Goal: Task Accomplishment & Management: Use online tool/utility

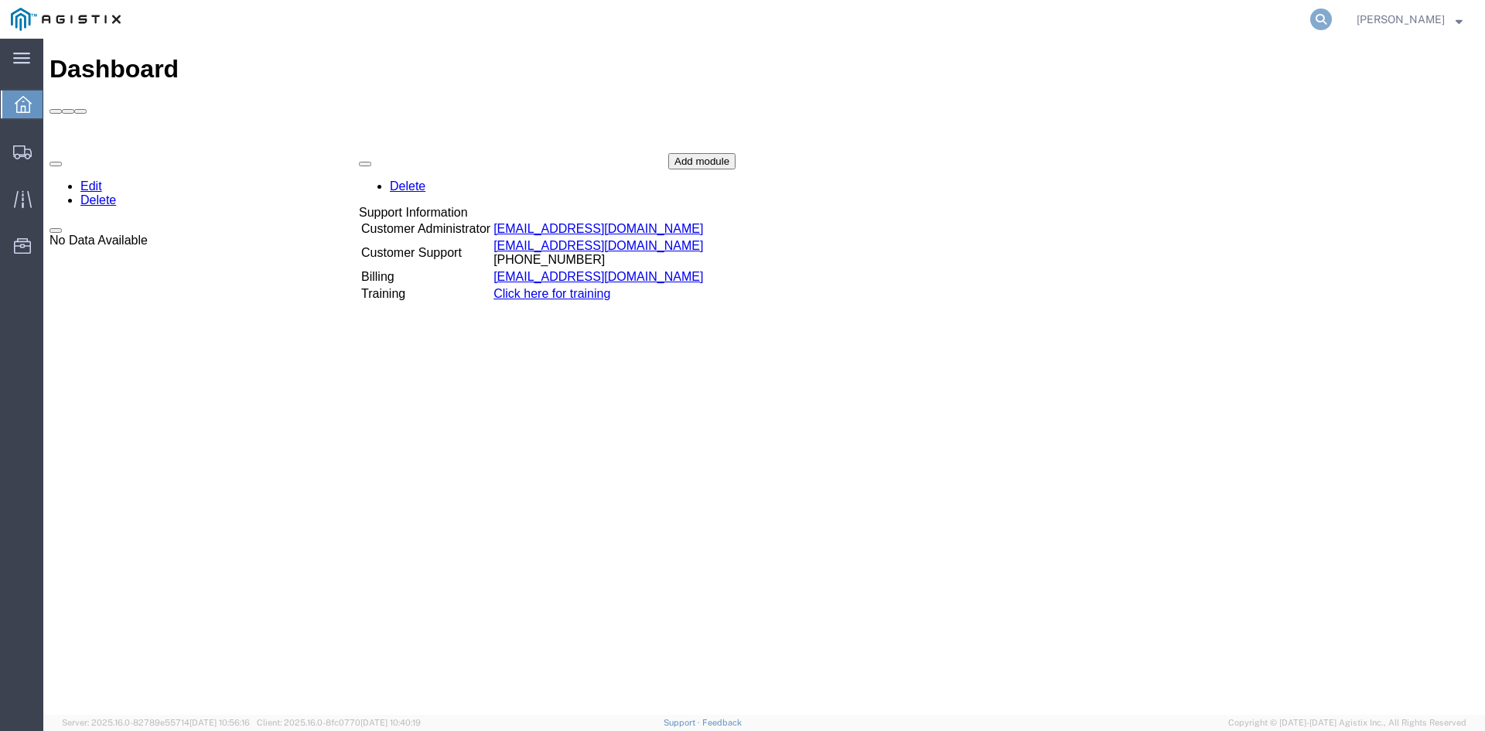
click at [1326, 17] on icon at bounding box center [1321, 20] width 22 height 22
paste input "56427256"
type input "56427256"
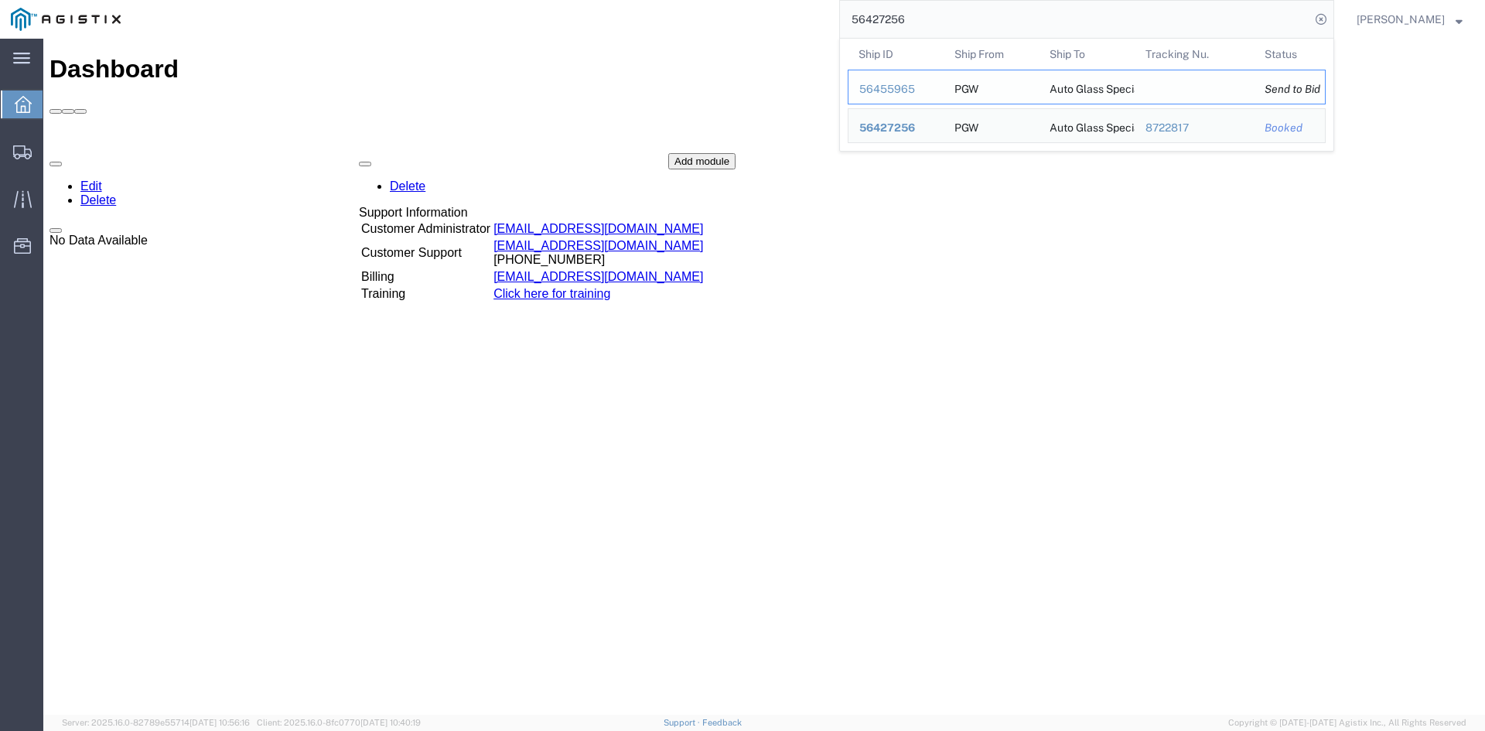
click at [890, 88] on div "56455965" at bounding box center [895, 89] width 73 height 16
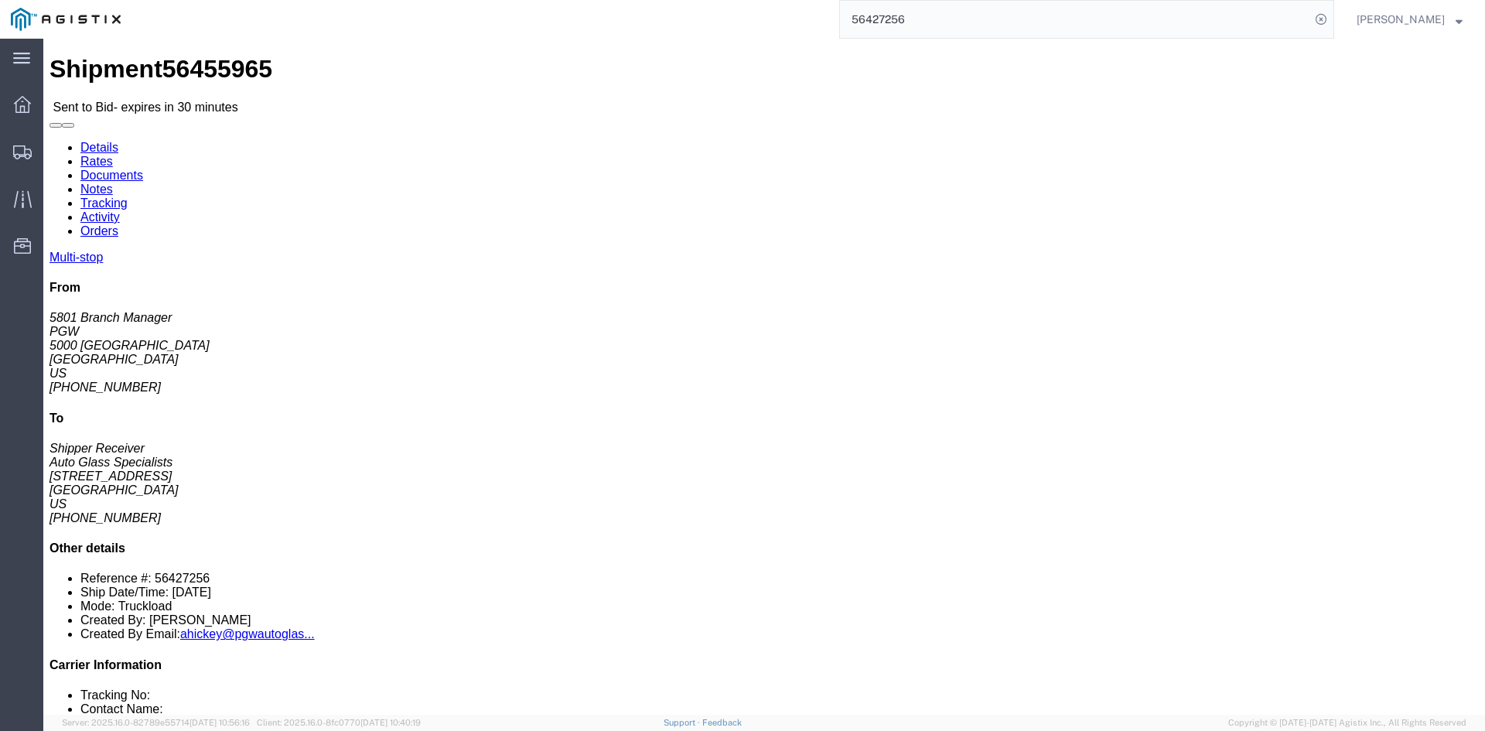
click link "Rates"
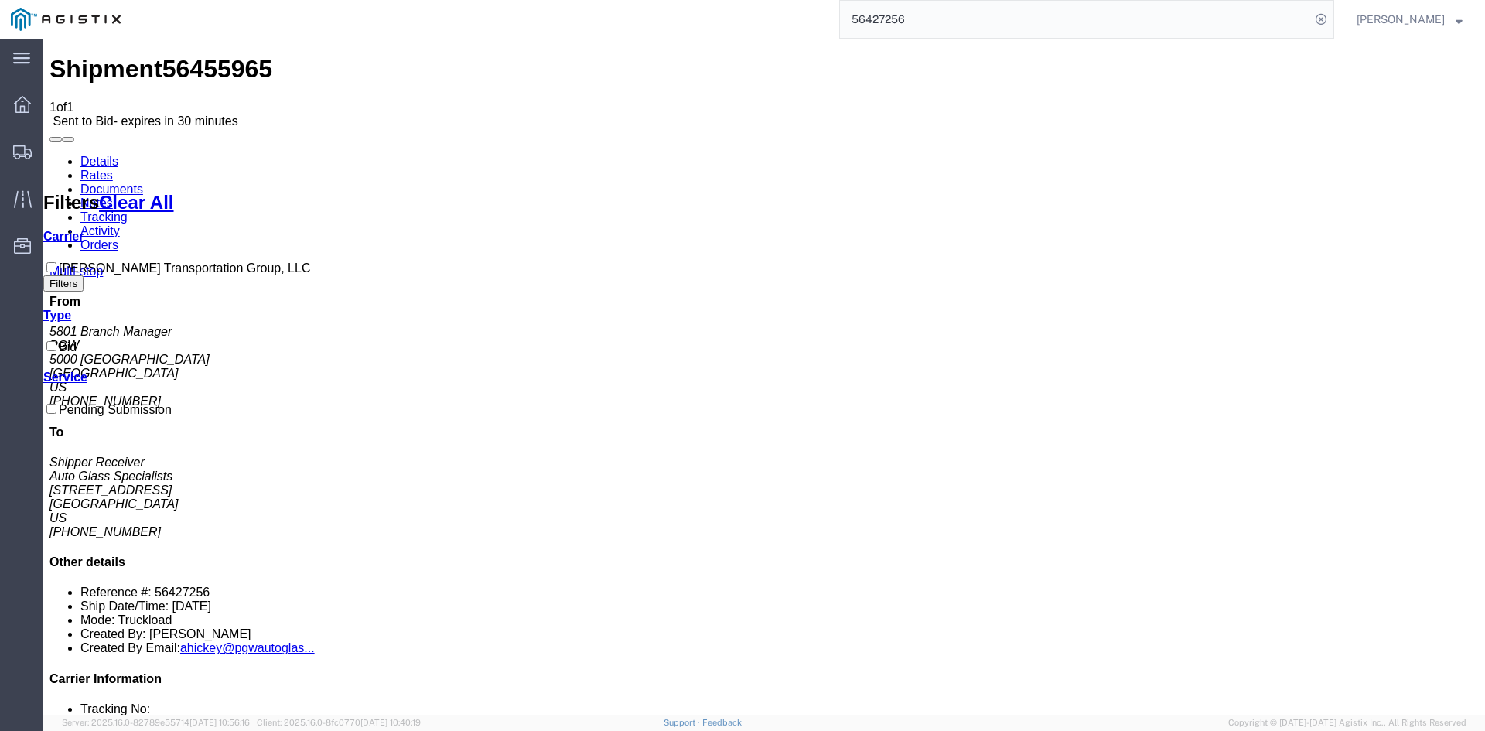
click at [91, 155] on link "Details" at bounding box center [99, 161] width 38 height 13
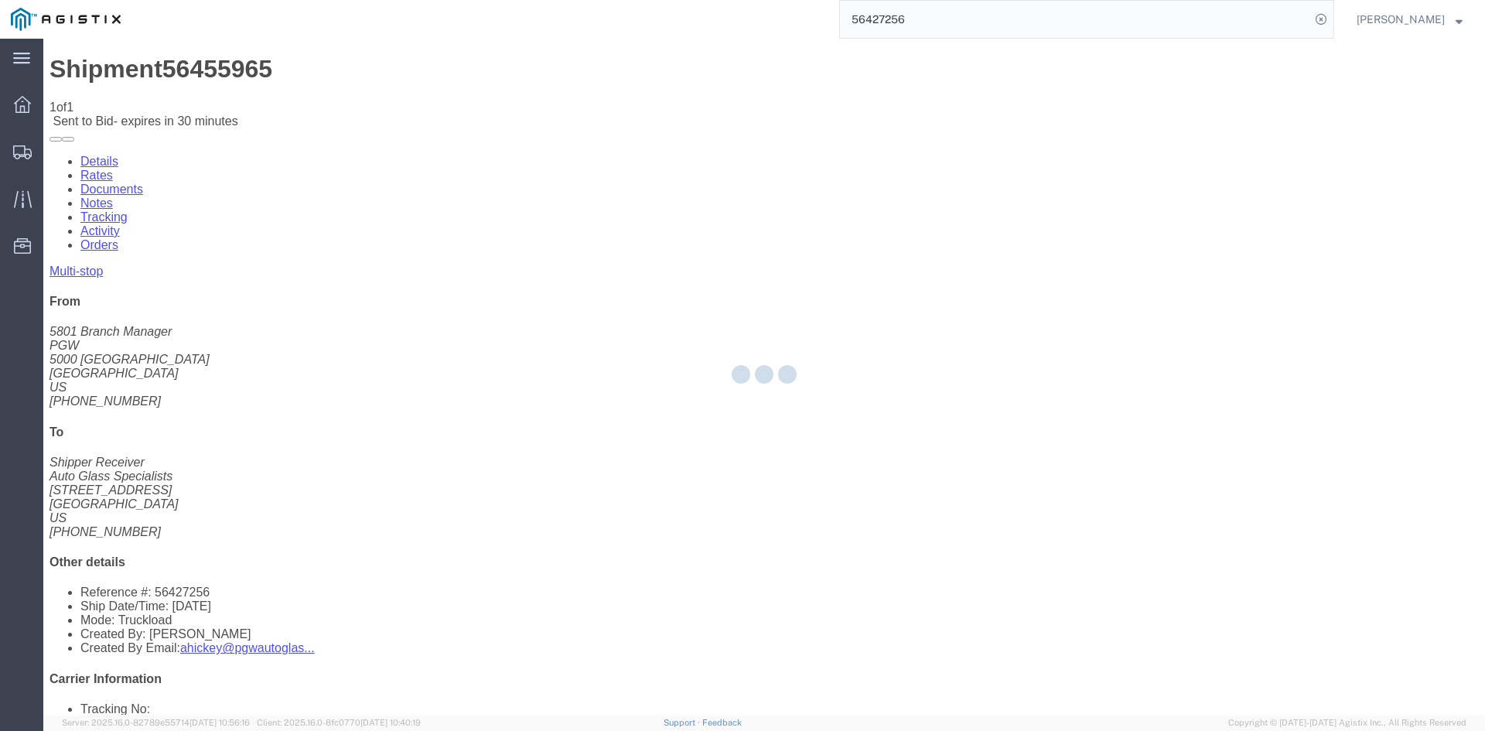
click at [1065, 32] on input "56427256" at bounding box center [1075, 19] width 470 height 37
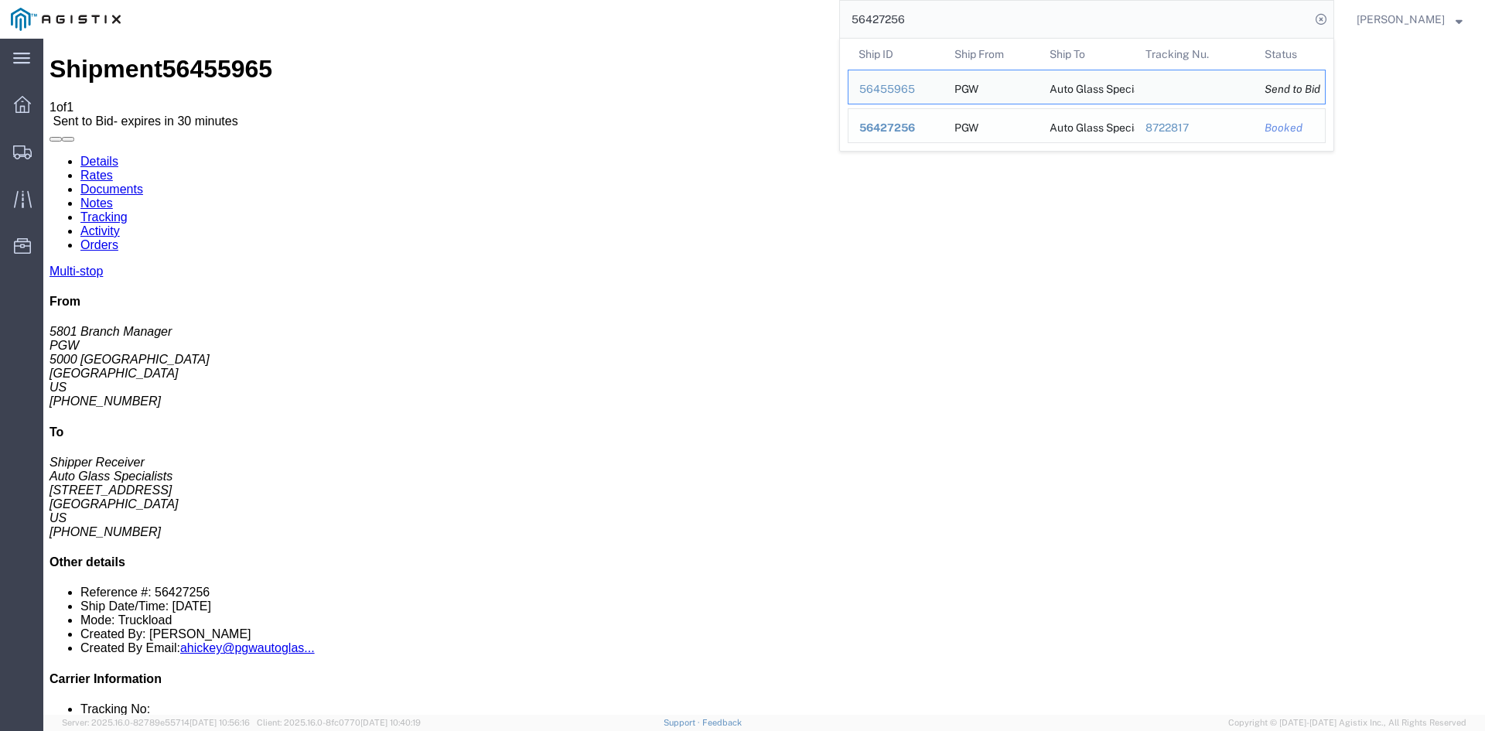
click at [893, 125] on span "56427256" at bounding box center [887, 127] width 56 height 12
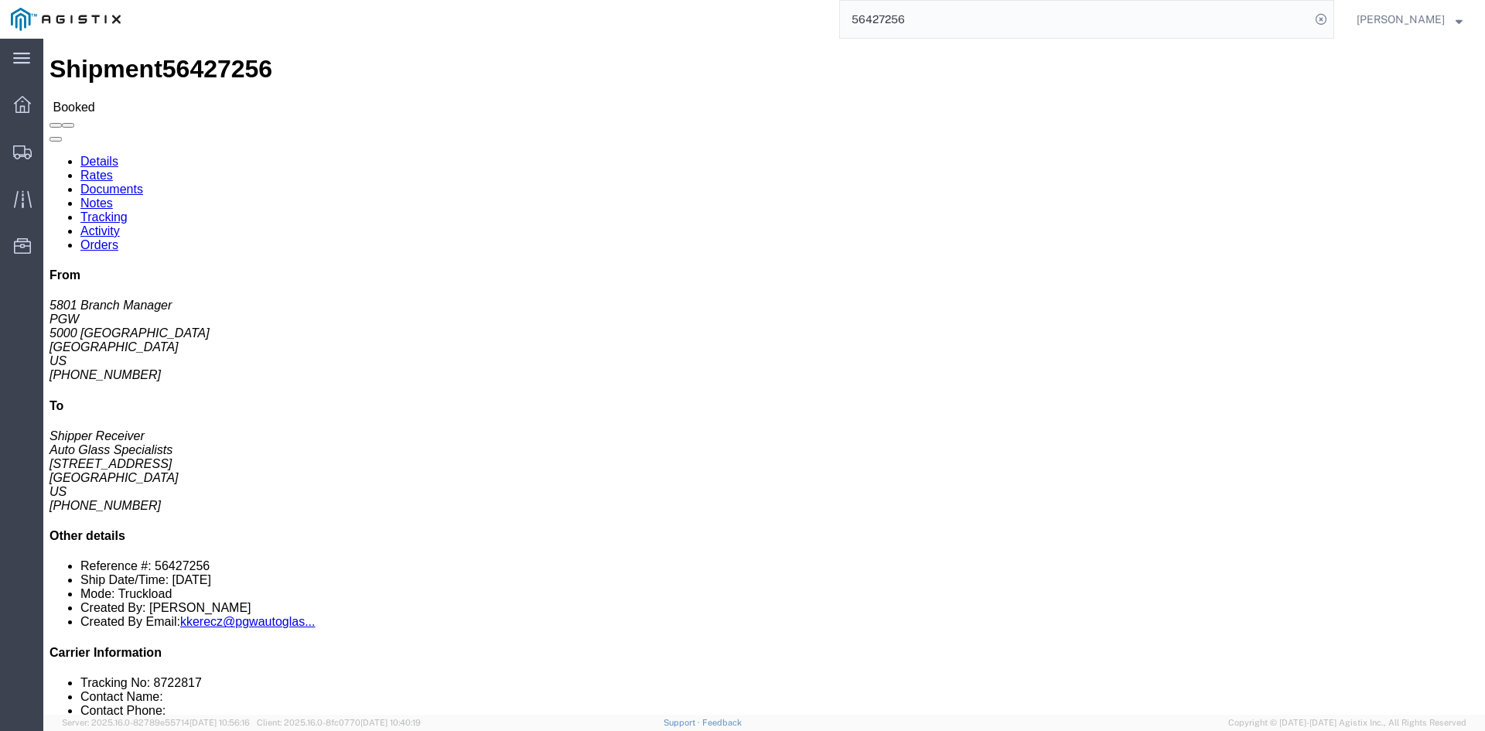
click link "Rates"
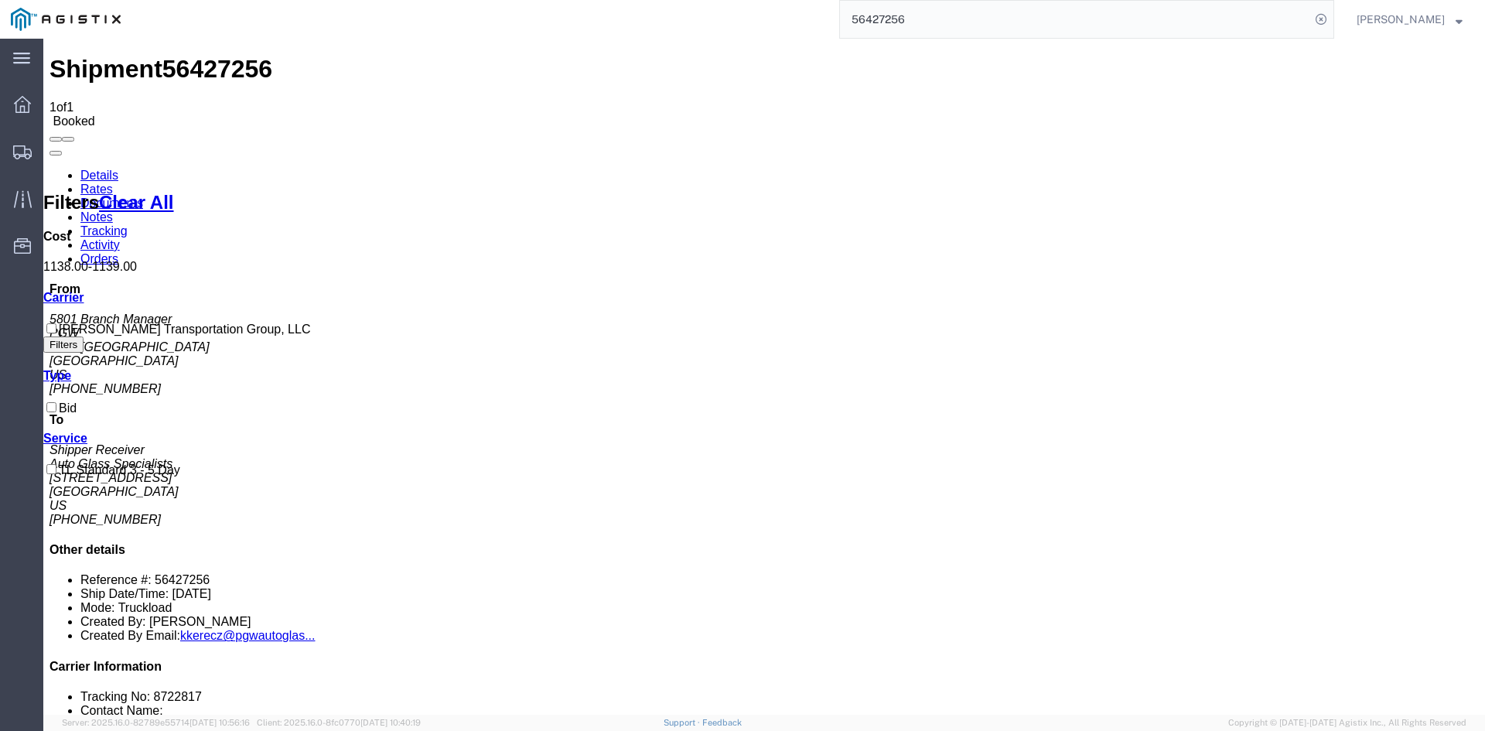
click at [102, 169] on link "Details" at bounding box center [99, 175] width 38 height 13
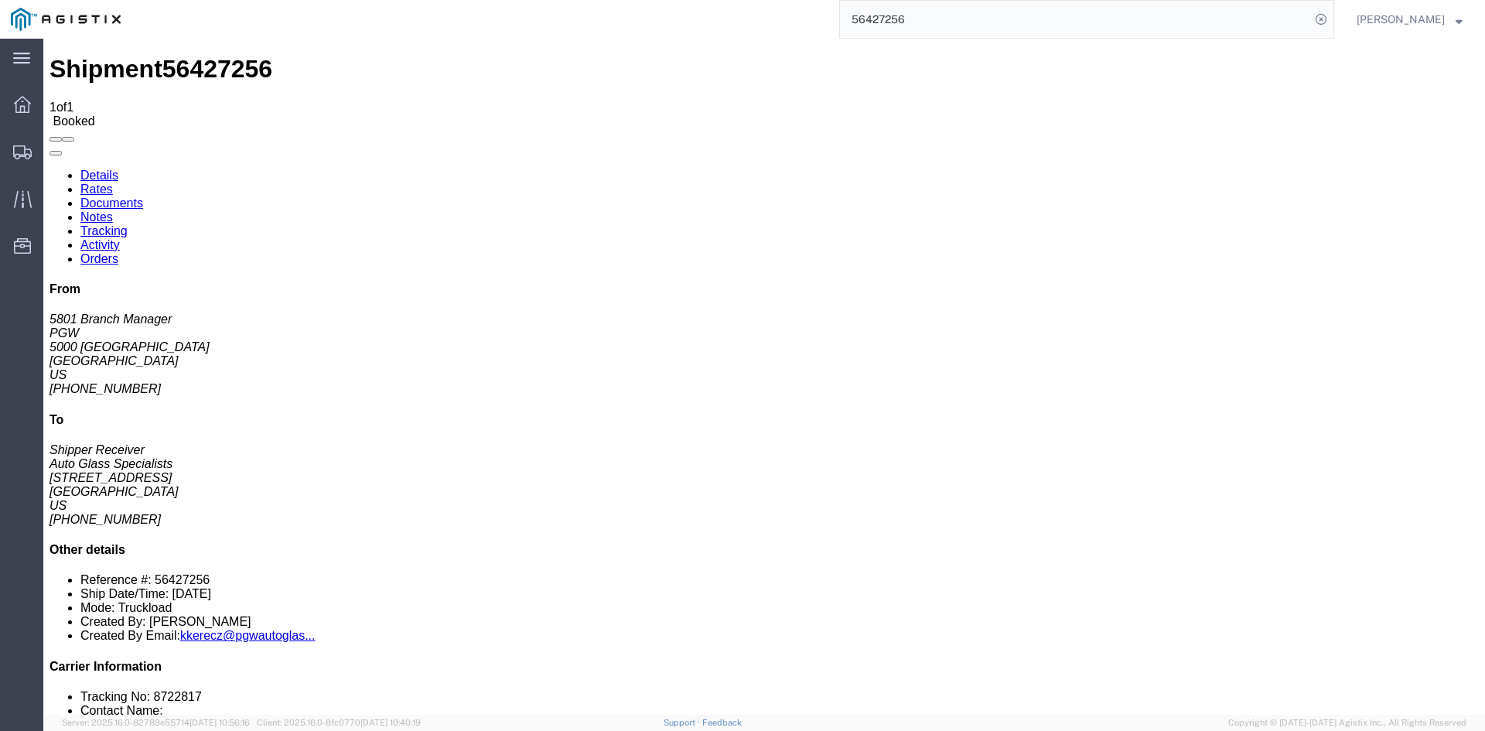
click link "Rates"
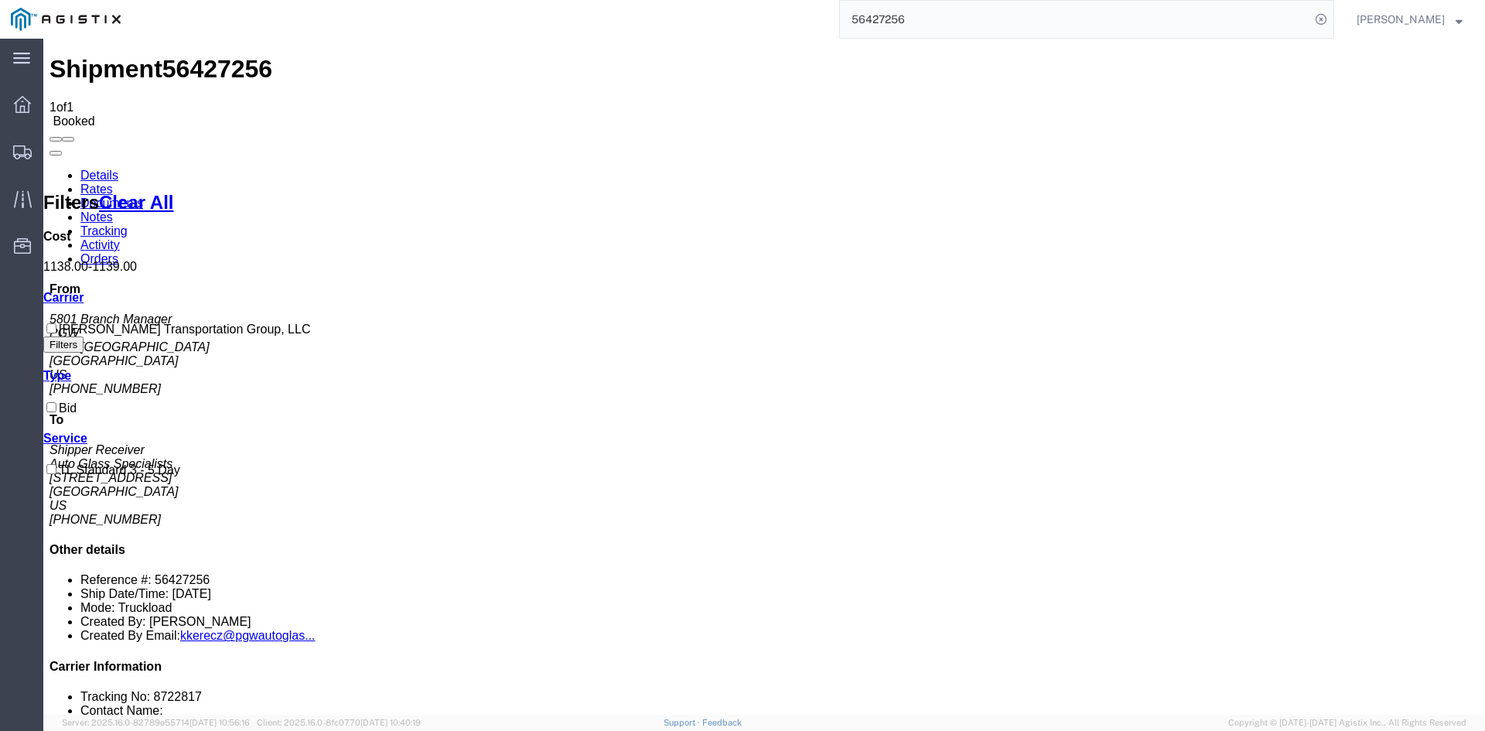
click at [83, 169] on link "Details" at bounding box center [99, 175] width 38 height 13
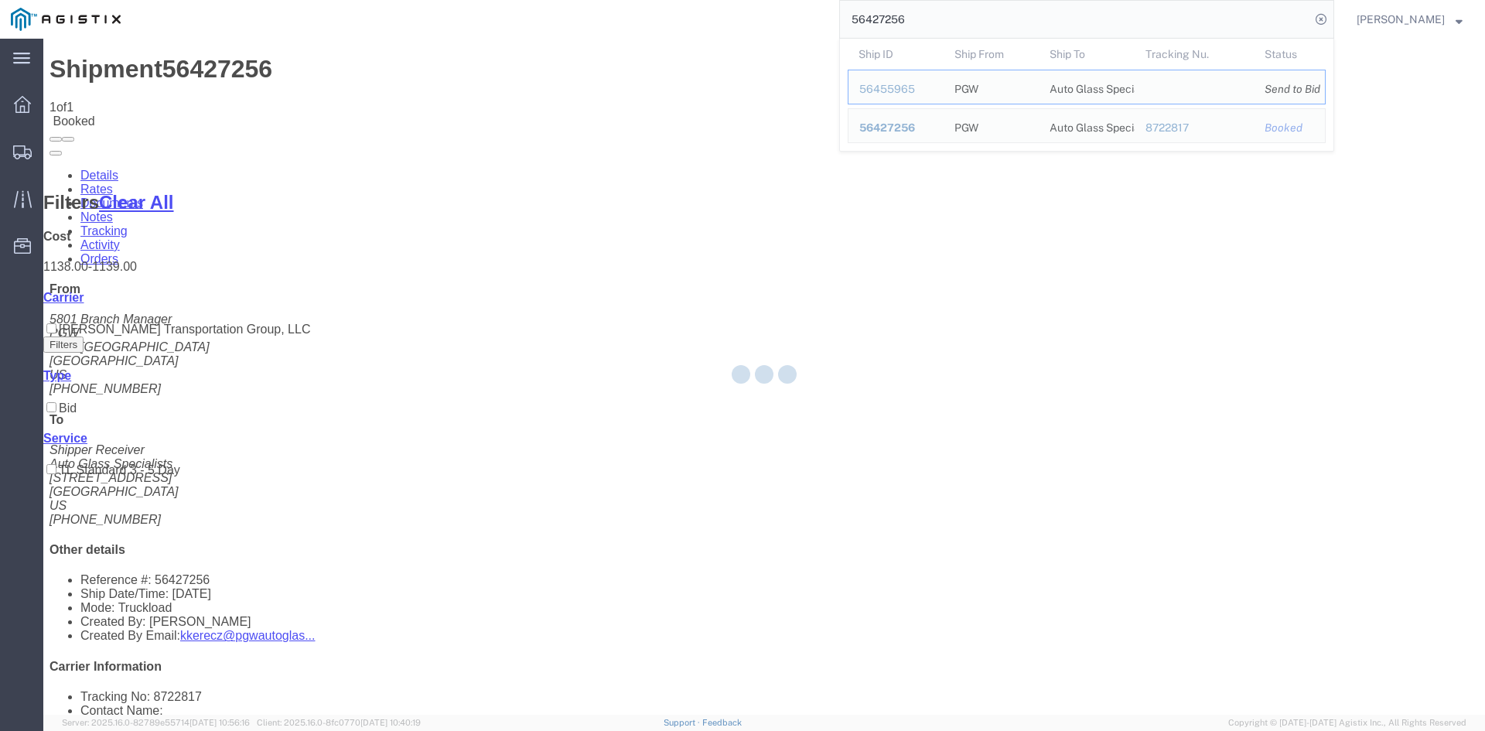
click at [918, 21] on input "56427256" at bounding box center [1075, 19] width 470 height 37
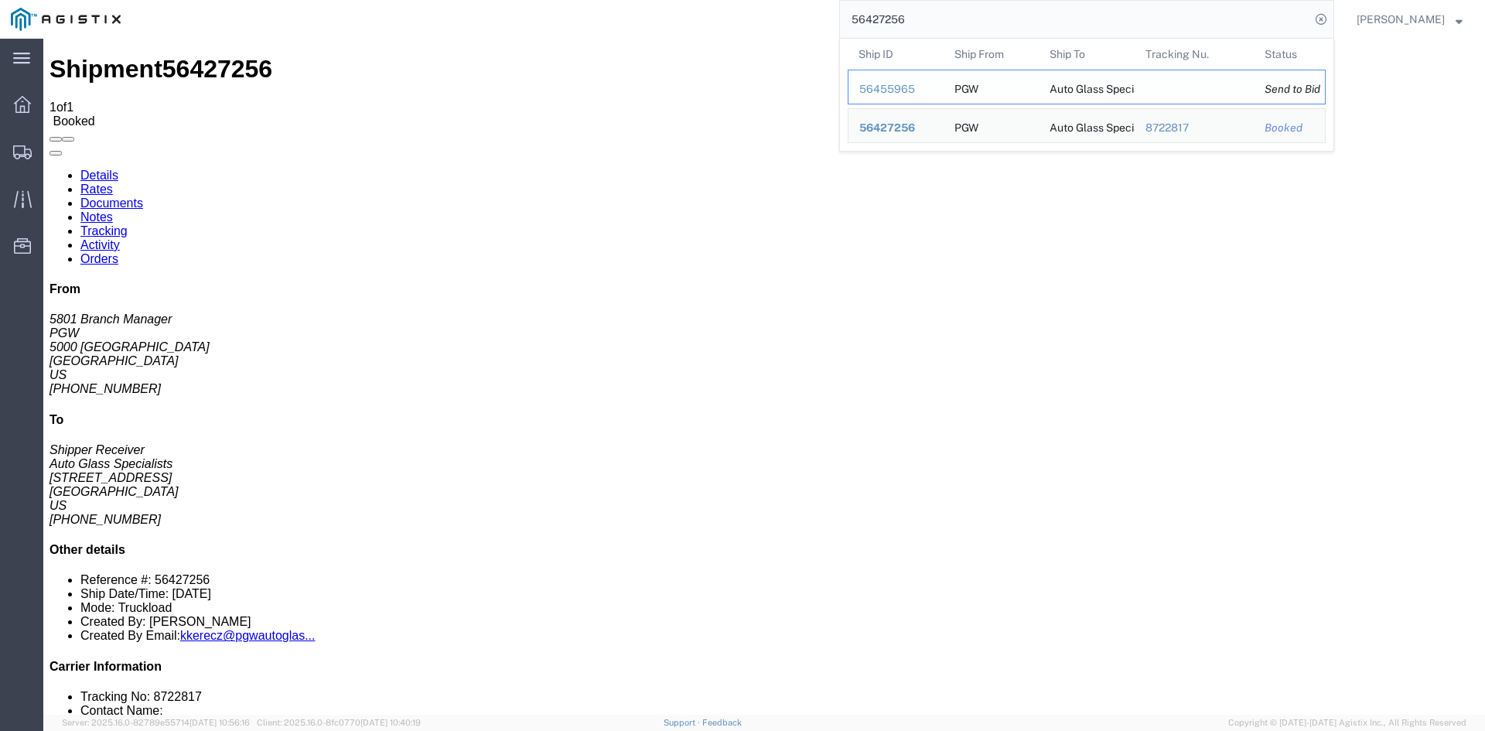
click at [907, 84] on div "56455965" at bounding box center [895, 89] width 73 height 16
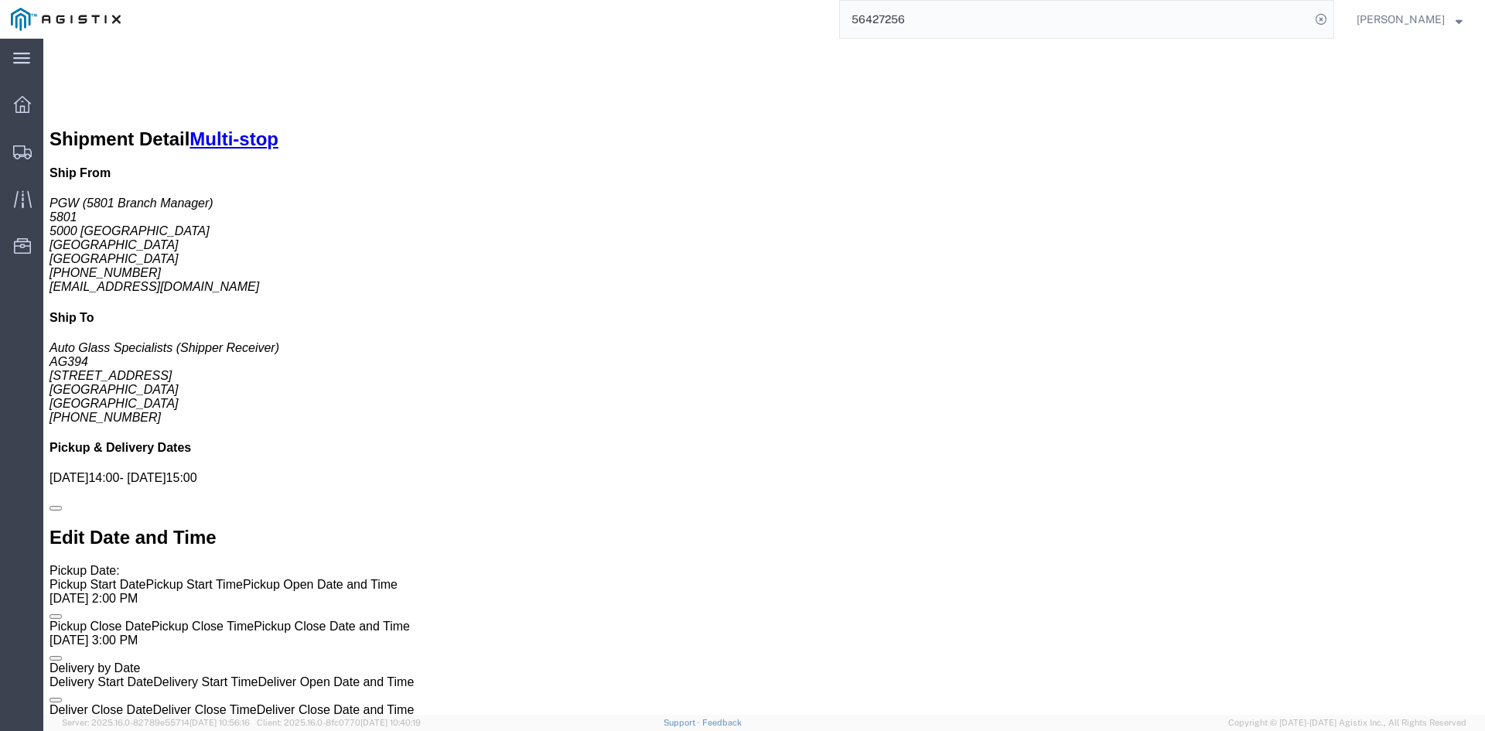
scroll to position [1090, 0]
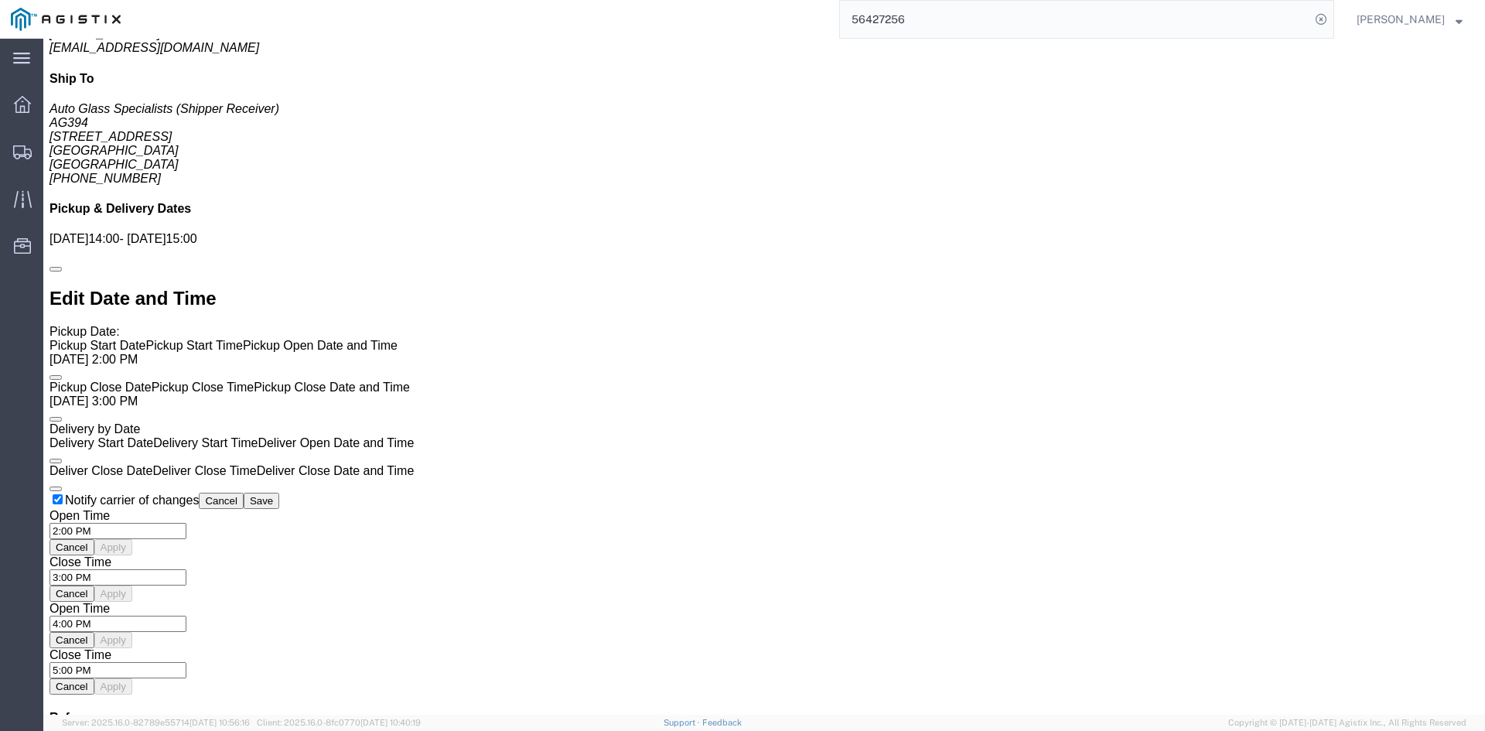
click link "Enter / Modify Bid"
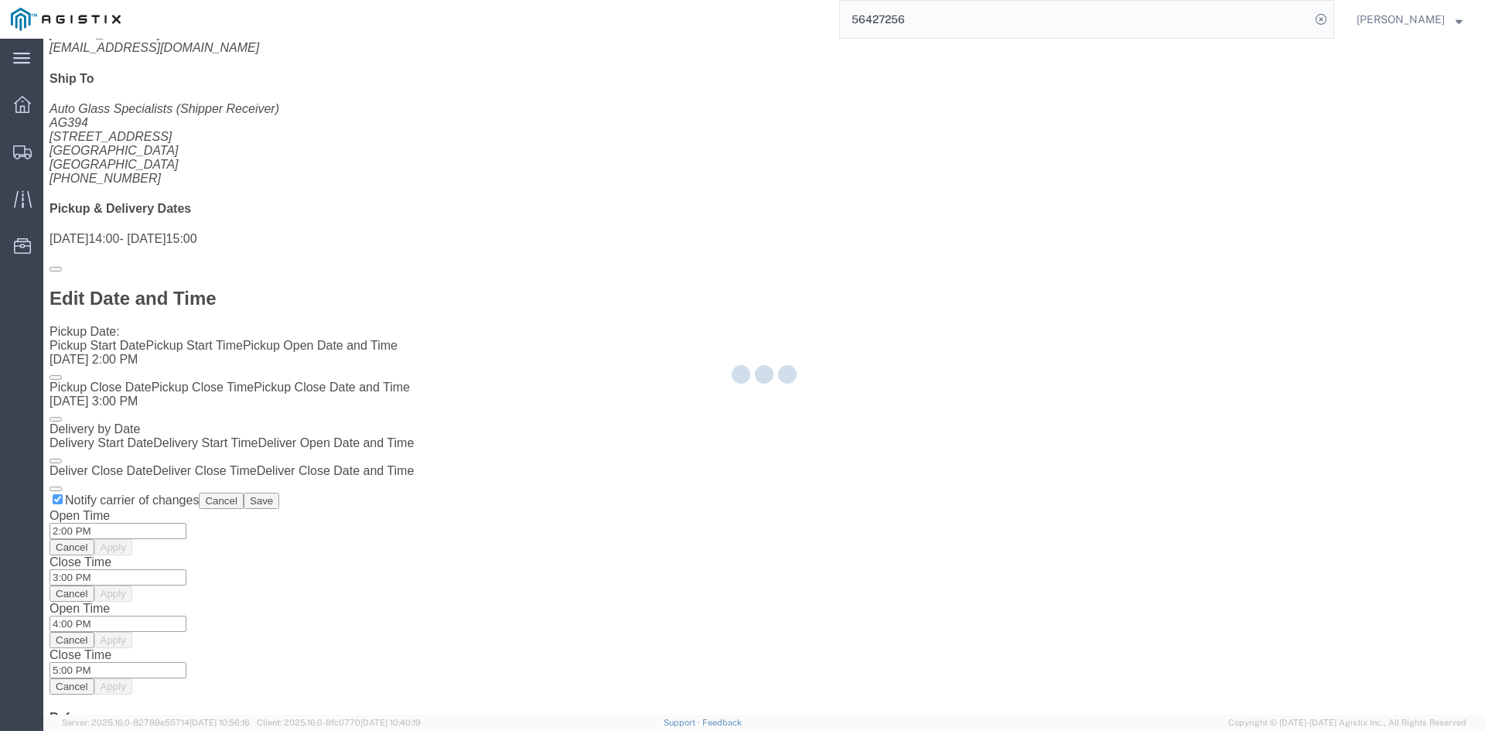
select select "4512"
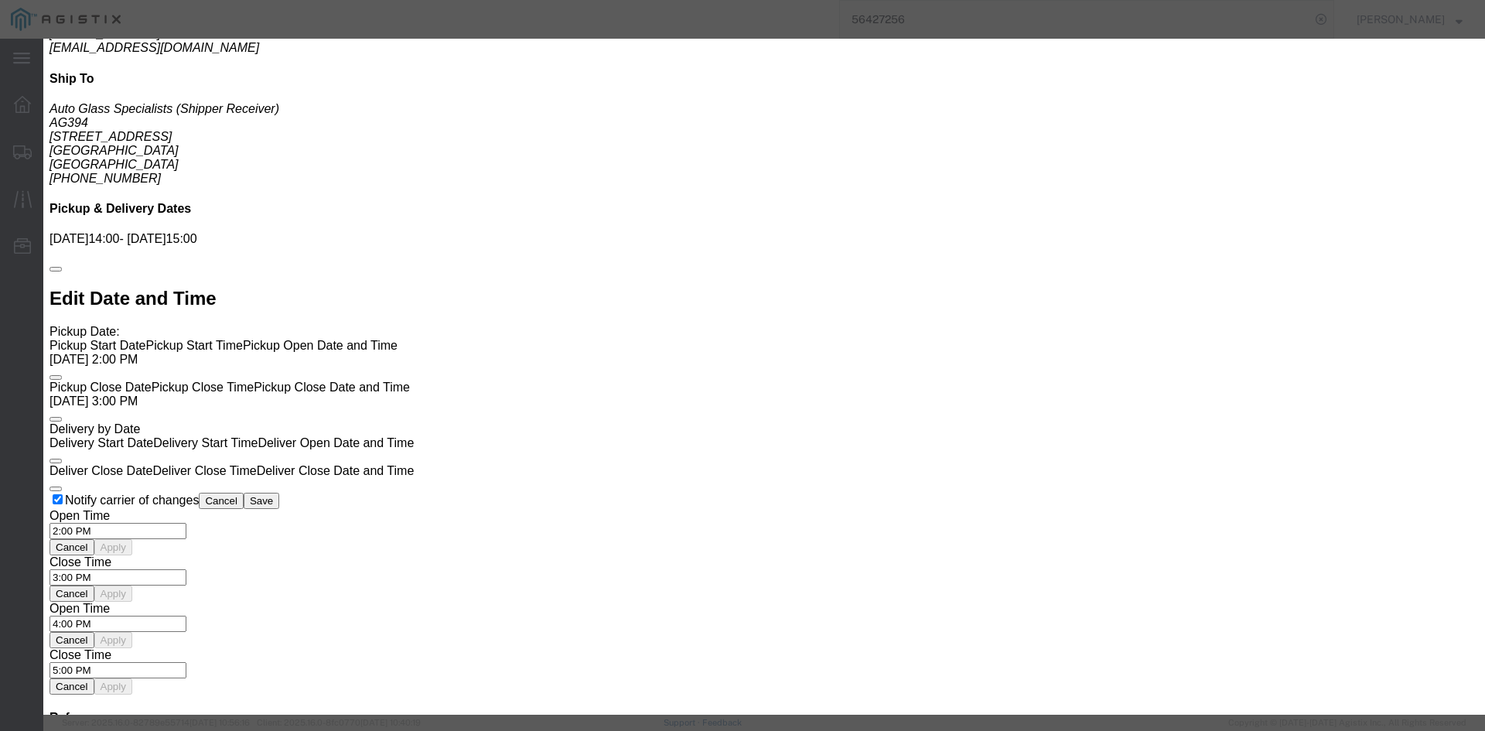
click select "Select LTL 3 - 5 Day Less than Truckload Rail Reefer TL Standard 3 - 5 Day Truc…"
select select "13784"
click select "Select LTL 3 - 5 Day Less than Truckload Rail Reefer TL Standard 3 - 5 Day Truc…"
click input "text"
type input "bid"
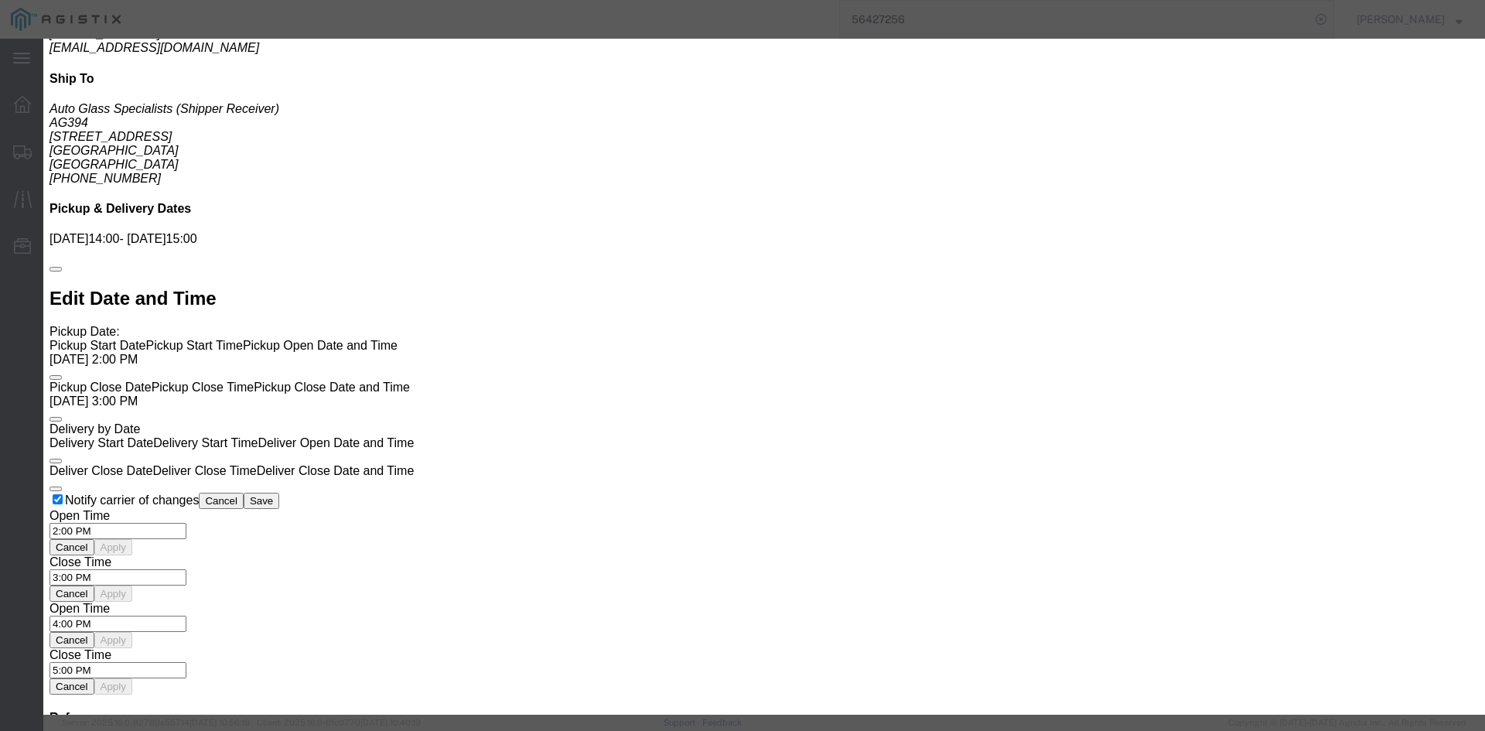
drag, startPoint x: 1006, startPoint y: 80, endPoint x: 1005, endPoint y: 94, distance: 14.7
click ul "Rates Confirmation Details"
click input "number"
type input "1479"
click button "Submit"
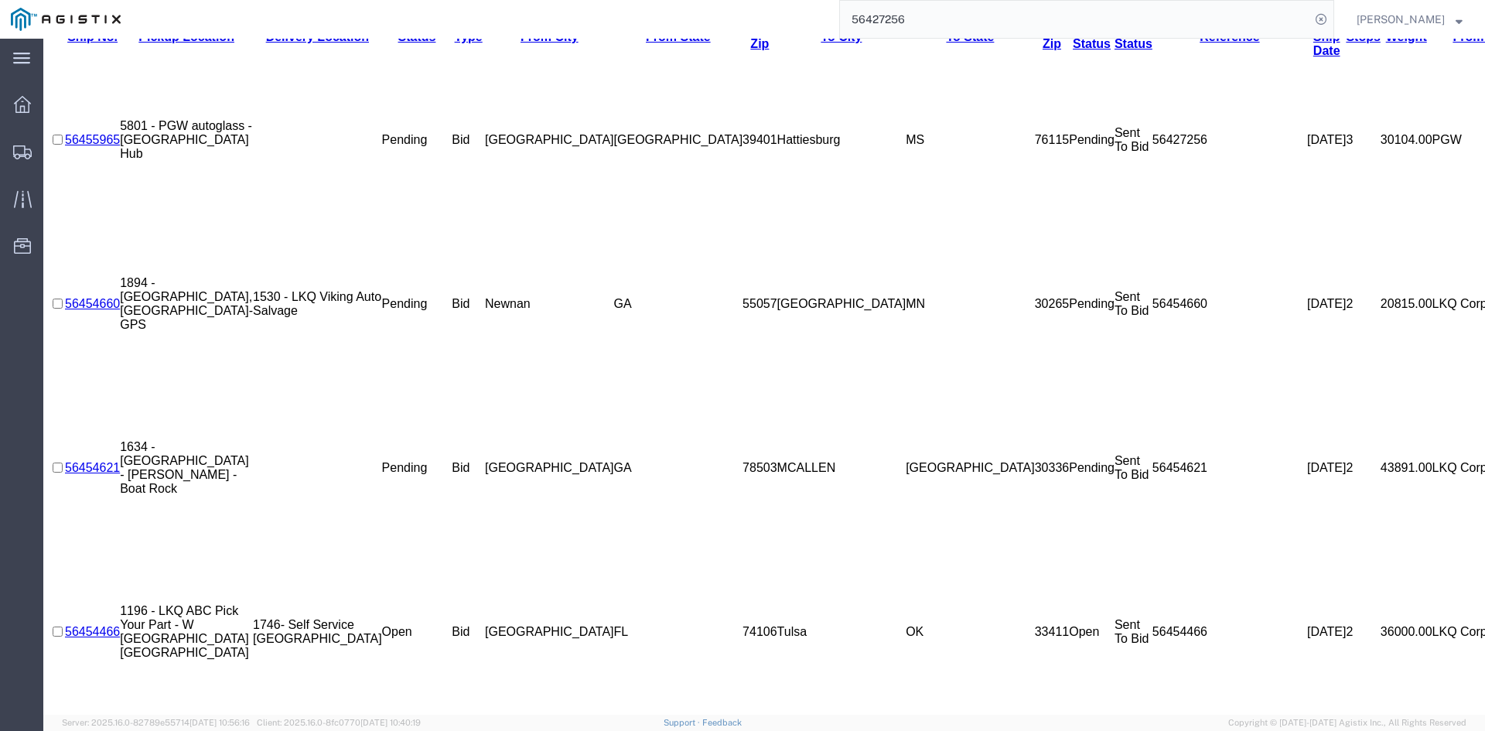
scroll to position [0, 0]
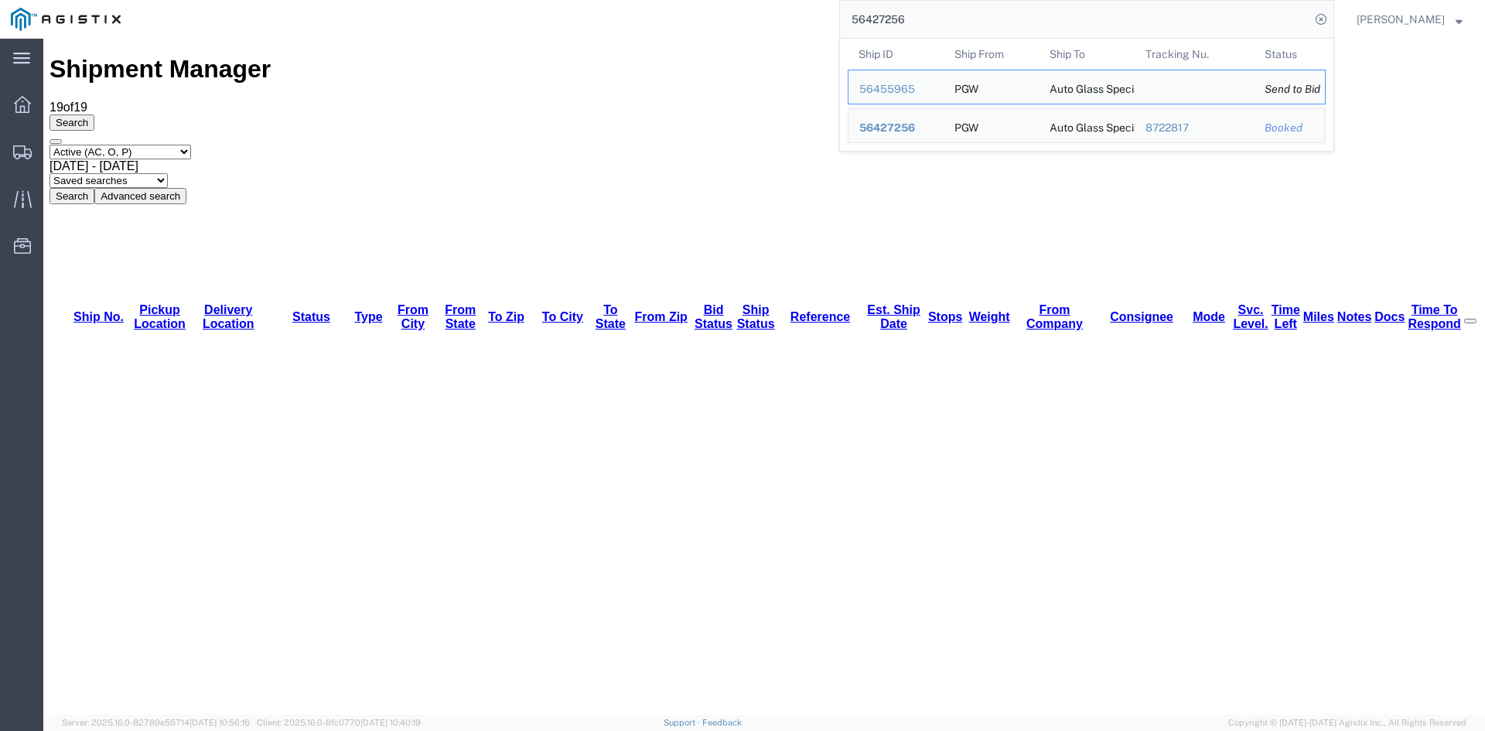
click at [997, 15] on input "56427256" at bounding box center [1075, 19] width 470 height 37
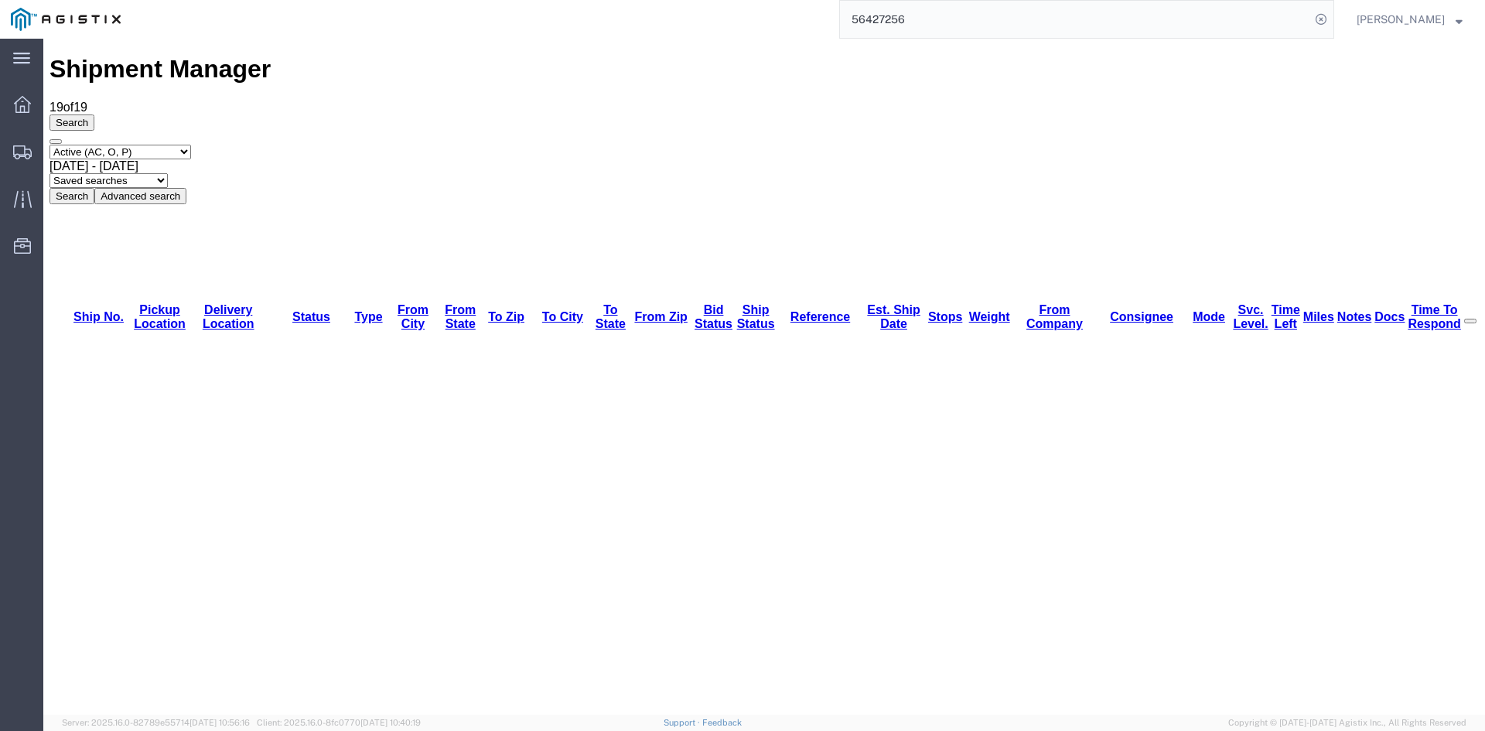
click at [890, 22] on input "56427256" at bounding box center [1075, 19] width 470 height 37
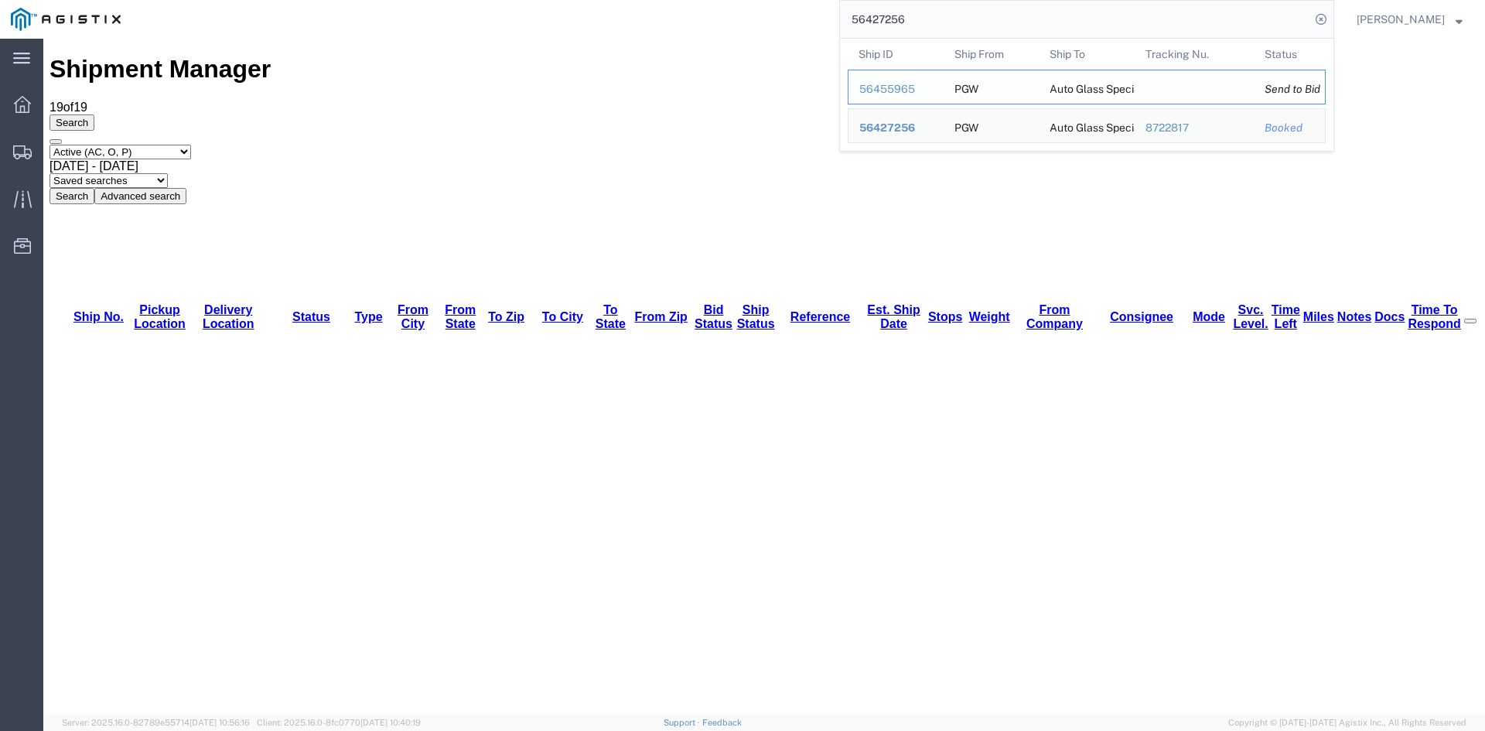
click at [896, 88] on div "56455965" at bounding box center [895, 89] width 73 height 16
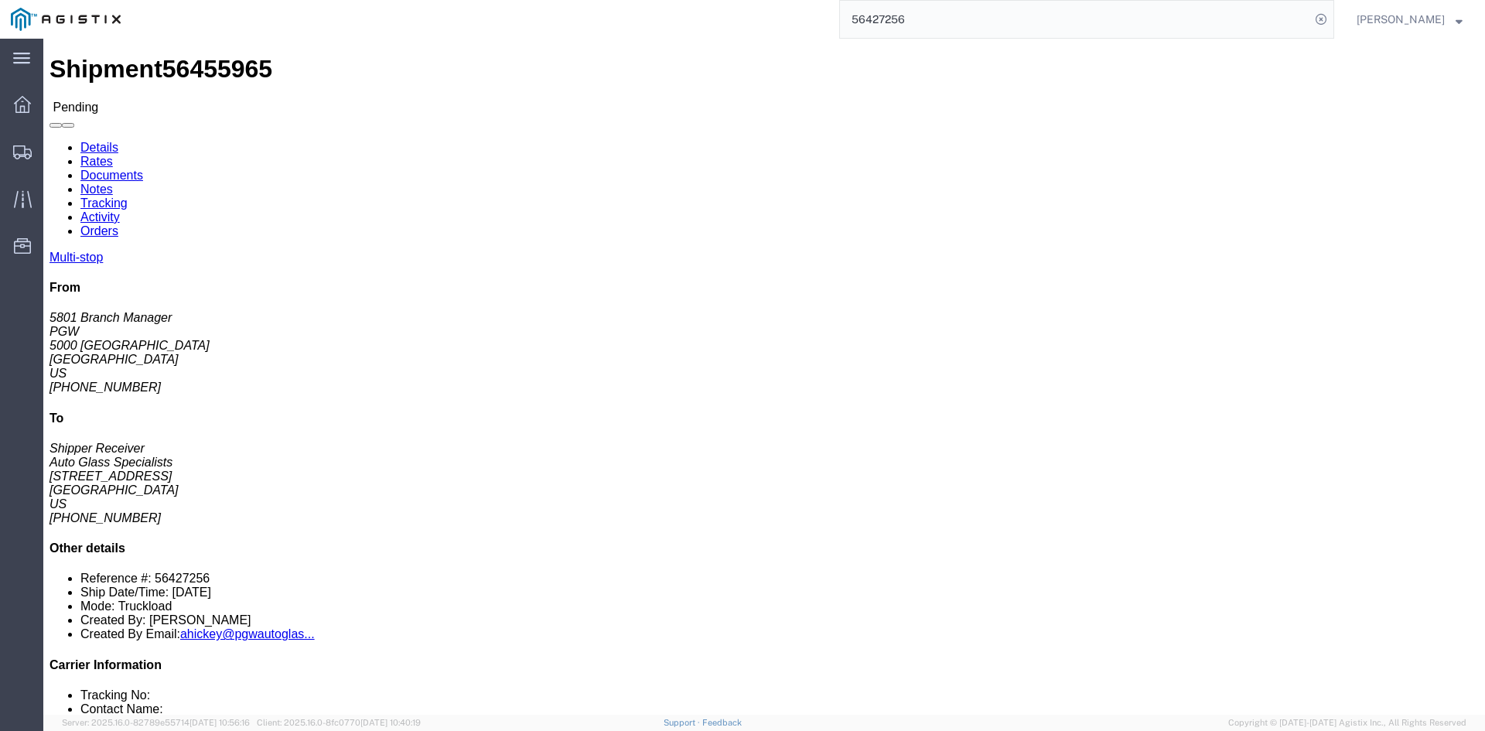
click link "Rates"
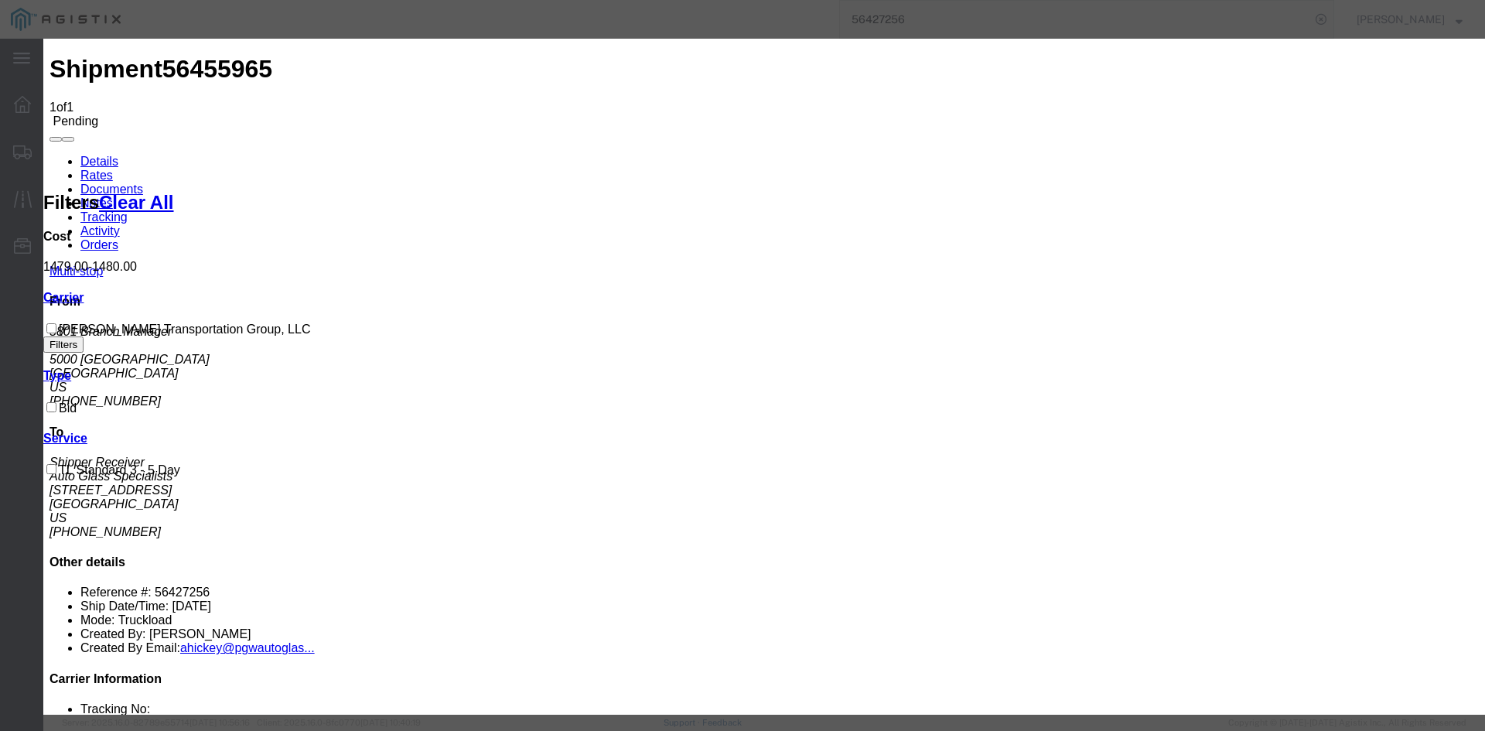
drag, startPoint x: 556, startPoint y: 194, endPoint x: 570, endPoint y: 193, distance: 14.0
checkbox input "true"
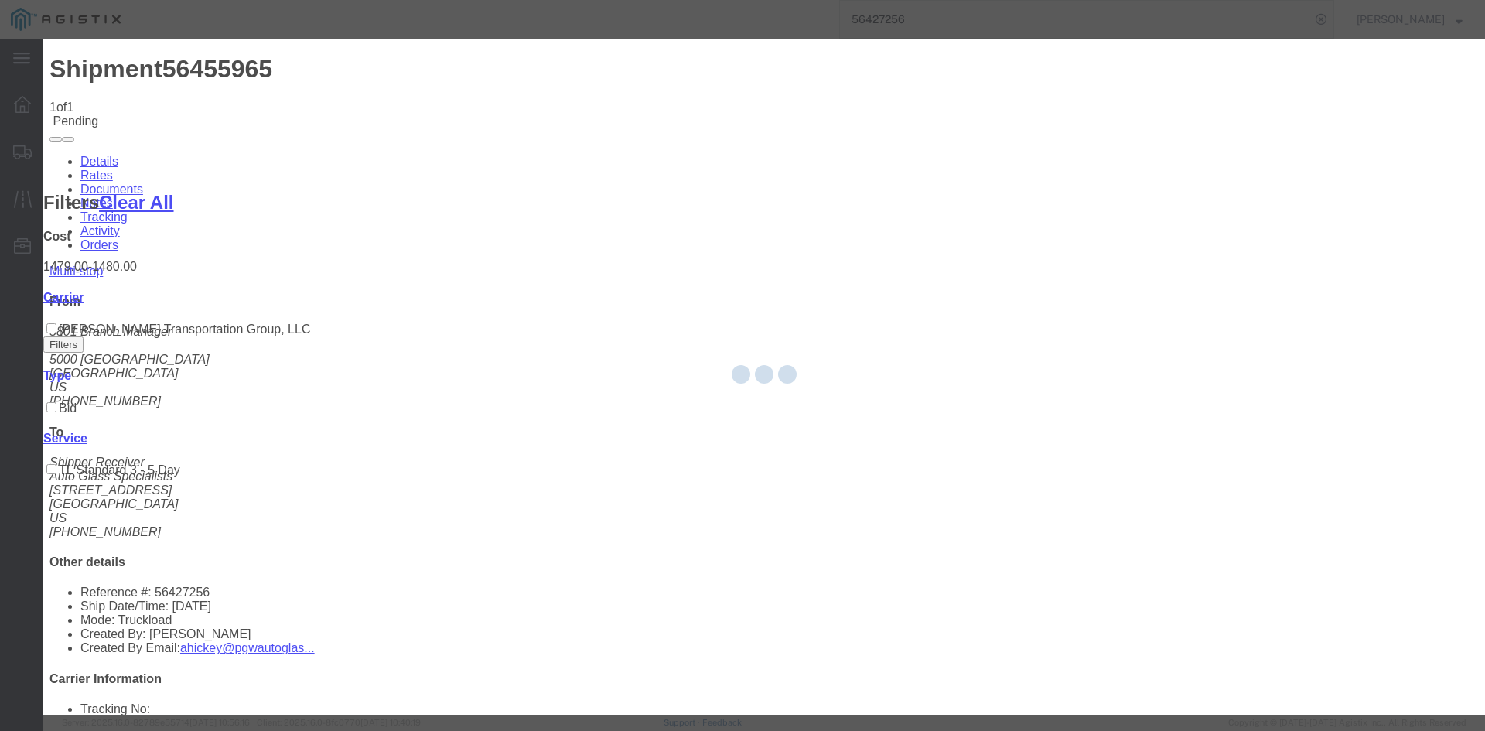
type input "[PERSON_NAME]"
type input "[PHONE_NUMBER]"
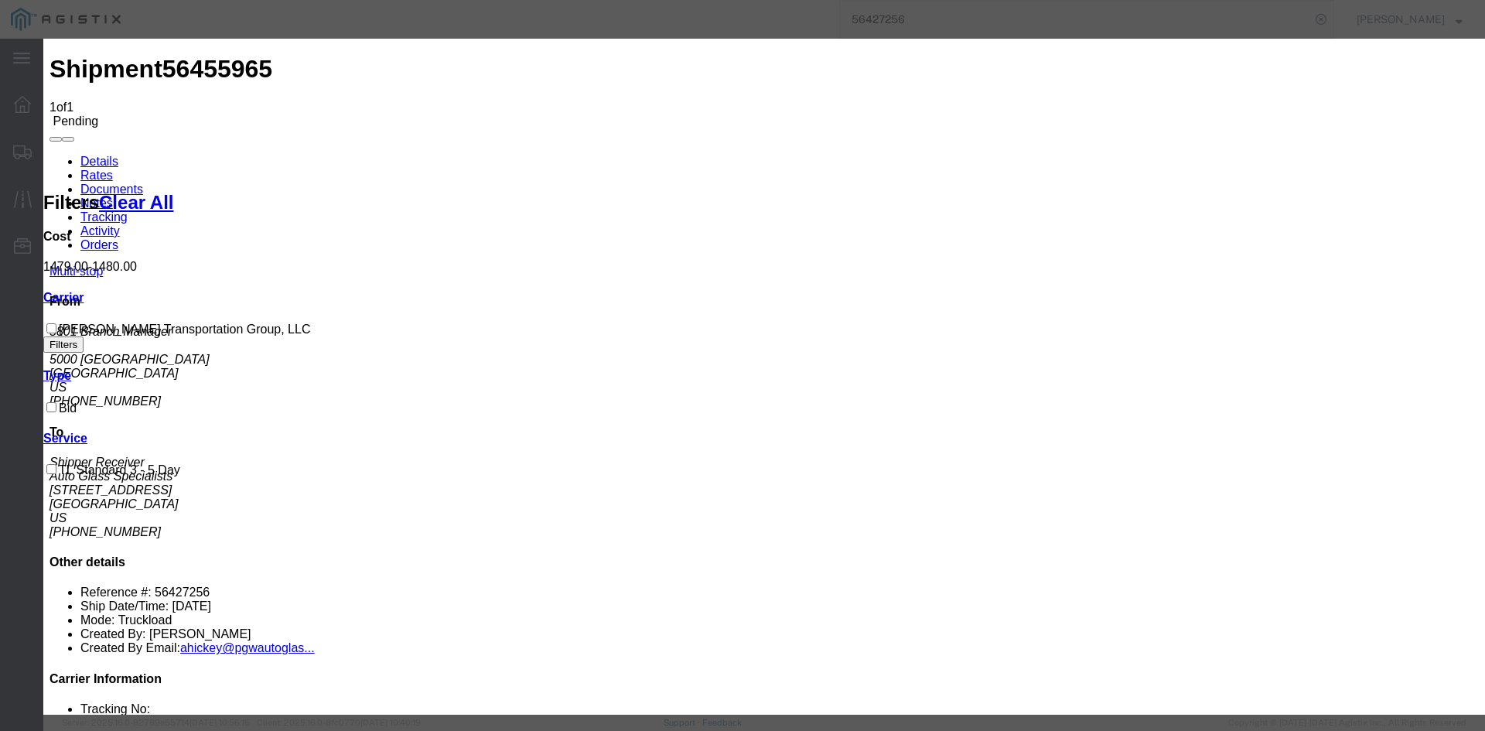
type input "56455965"
drag, startPoint x: 1133, startPoint y: 561, endPoint x: 1122, endPoint y: 565, distance: 11.5
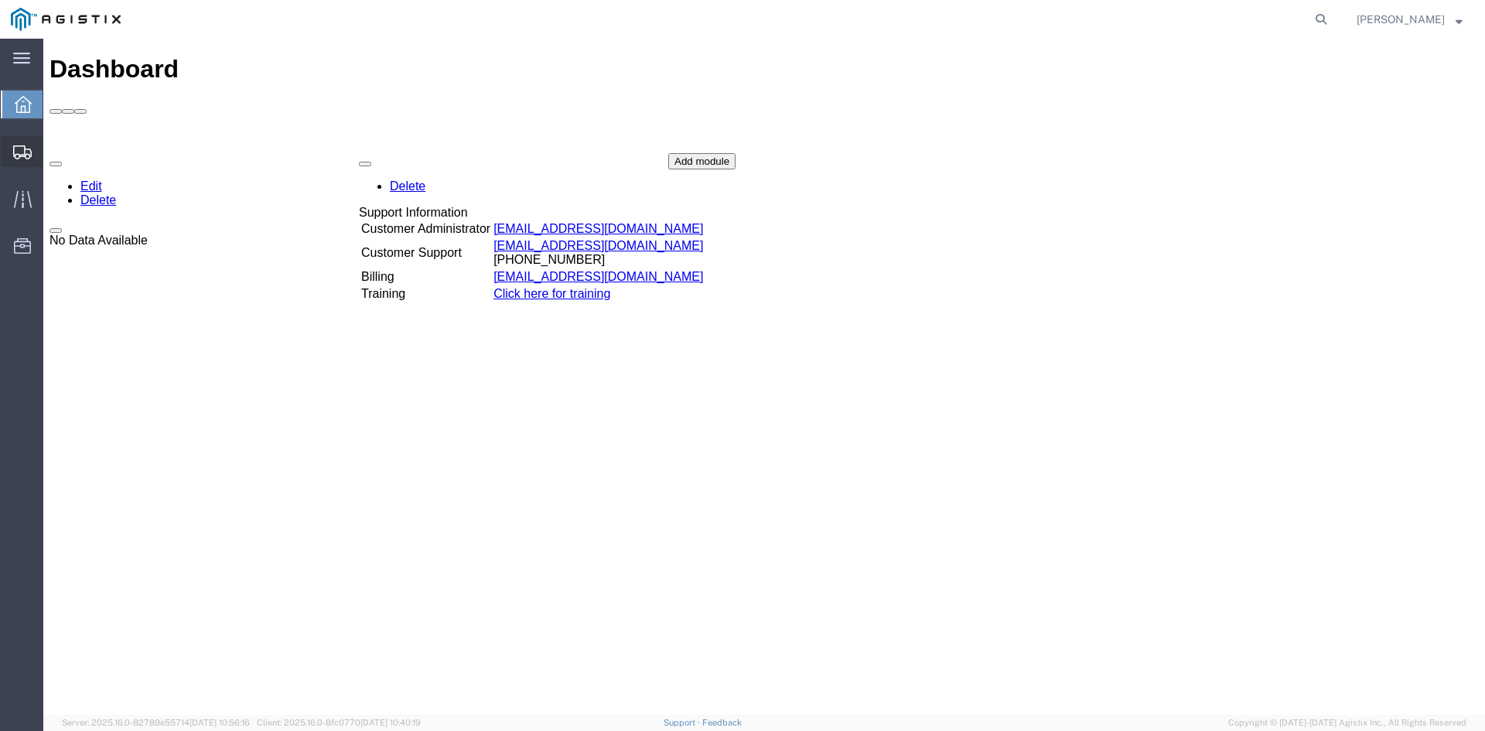
click at [25, 160] on div at bounding box center [22, 151] width 43 height 31
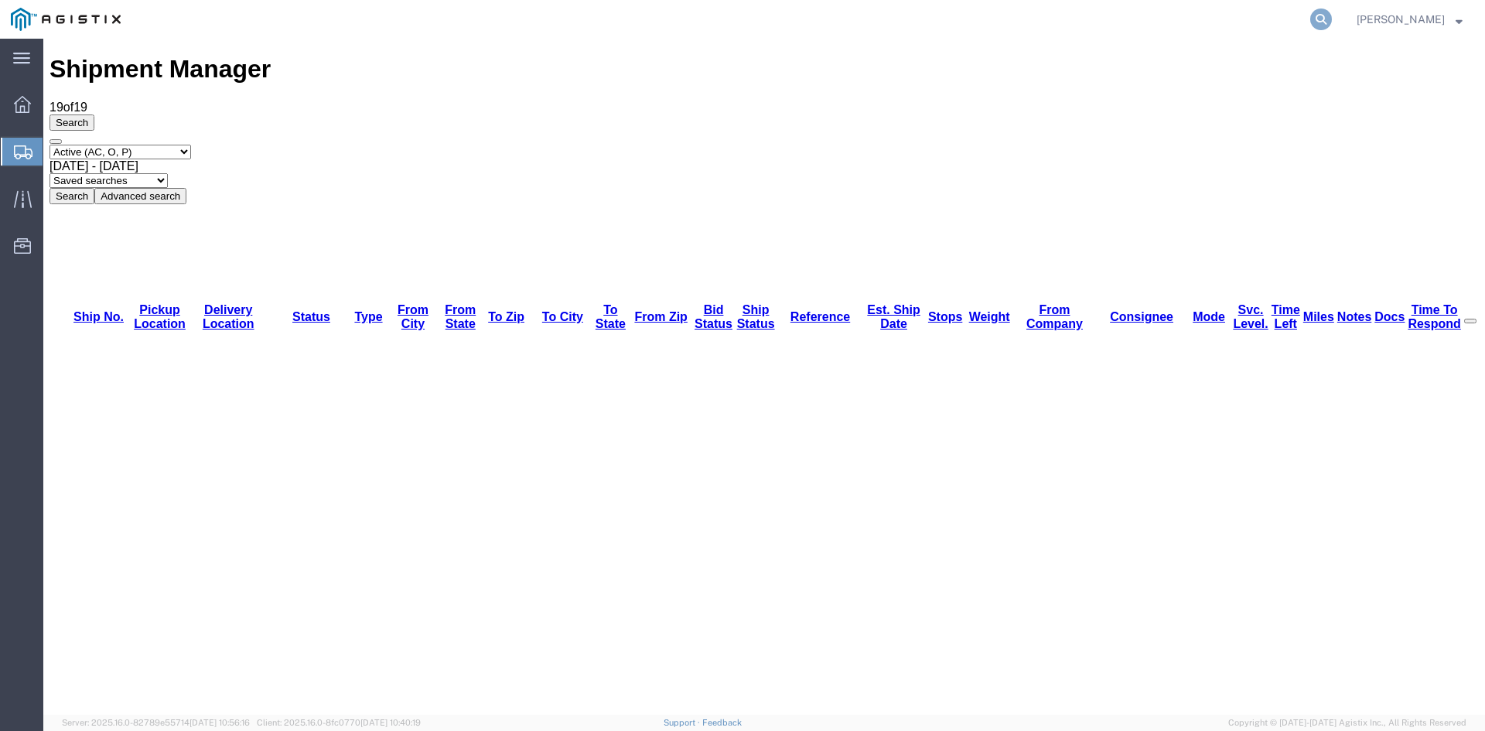
click at [1332, 17] on icon at bounding box center [1321, 20] width 22 height 22
paste input "56453841"
type input "56453841"
